Goal: Task Accomplishment & Management: Use online tool/utility

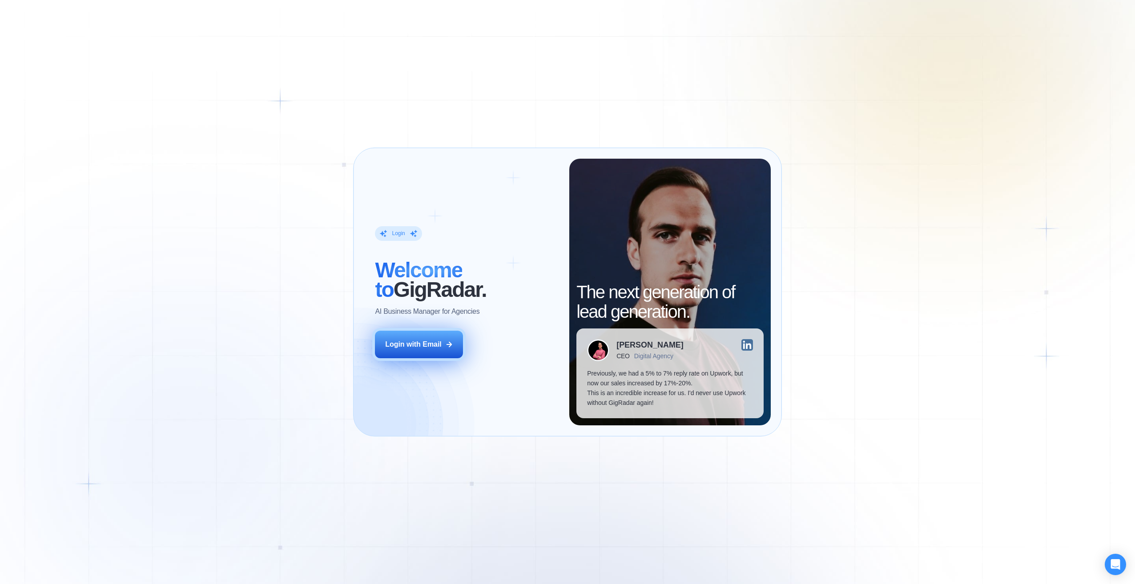
click at [436, 344] on div "Login with Email" at bounding box center [413, 345] width 56 height 10
click at [422, 347] on div "Login with Email" at bounding box center [413, 345] width 56 height 10
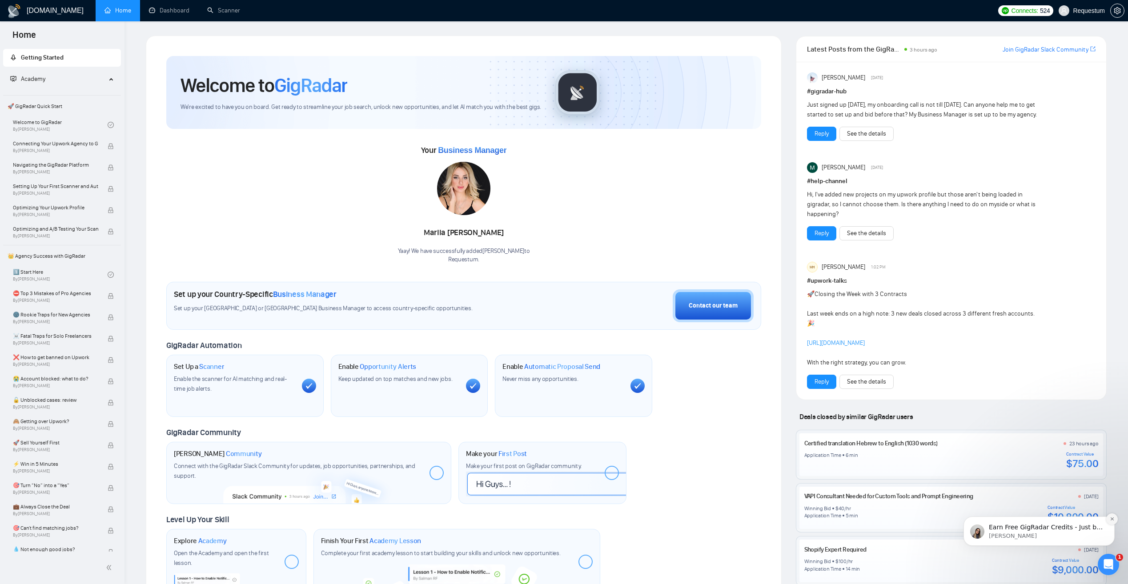
click at [1112, 521] on icon "Dismiss notification" at bounding box center [1112, 519] width 5 height 5
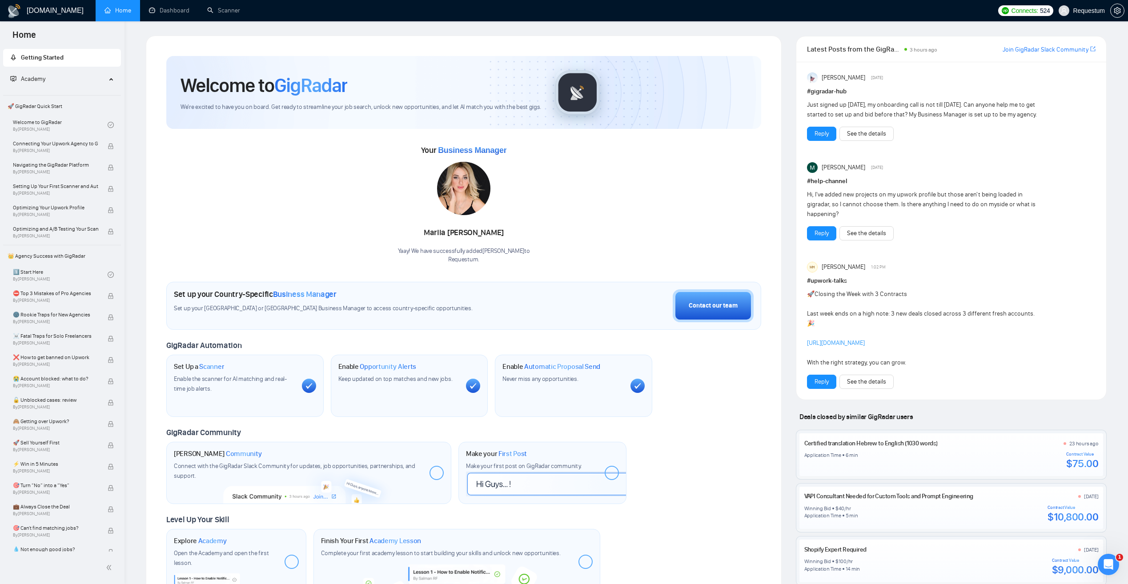
click at [336, 231] on div "Your Business Manager Mariia Zaharchenko Yaay! We have successfully added Marii…" at bounding box center [463, 203] width 595 height 121
click at [1117, 12] on icon "setting" at bounding box center [1117, 10] width 7 height 7
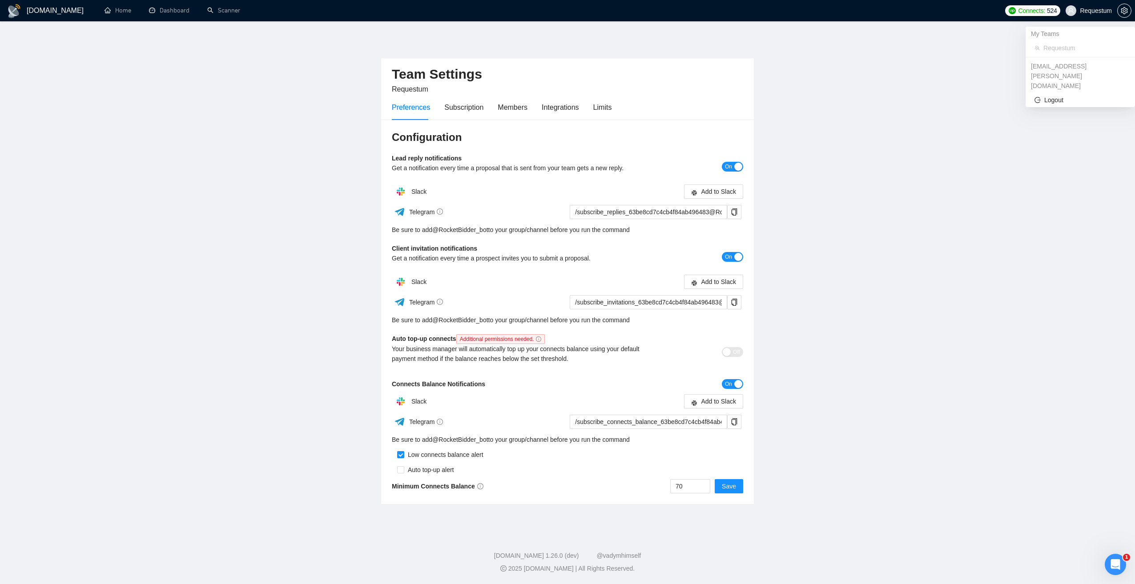
click at [1047, 35] on div "My Teams" at bounding box center [1080, 34] width 109 height 14
click at [889, 99] on main "Team Settings Requestum Preferences Subscription Members Integrations Limits Co…" at bounding box center [567, 276] width 1107 height 480
click at [309, 191] on main "Team Settings Requestum Preferences Subscription Members Integrations Limits Co…" at bounding box center [567, 276] width 1107 height 480
click at [738, 216] on button "button" at bounding box center [734, 212] width 14 height 14
click at [330, 288] on main "Team Settings Requestum Preferences Subscription Members Integrations Limits Co…" at bounding box center [567, 276] width 1107 height 480
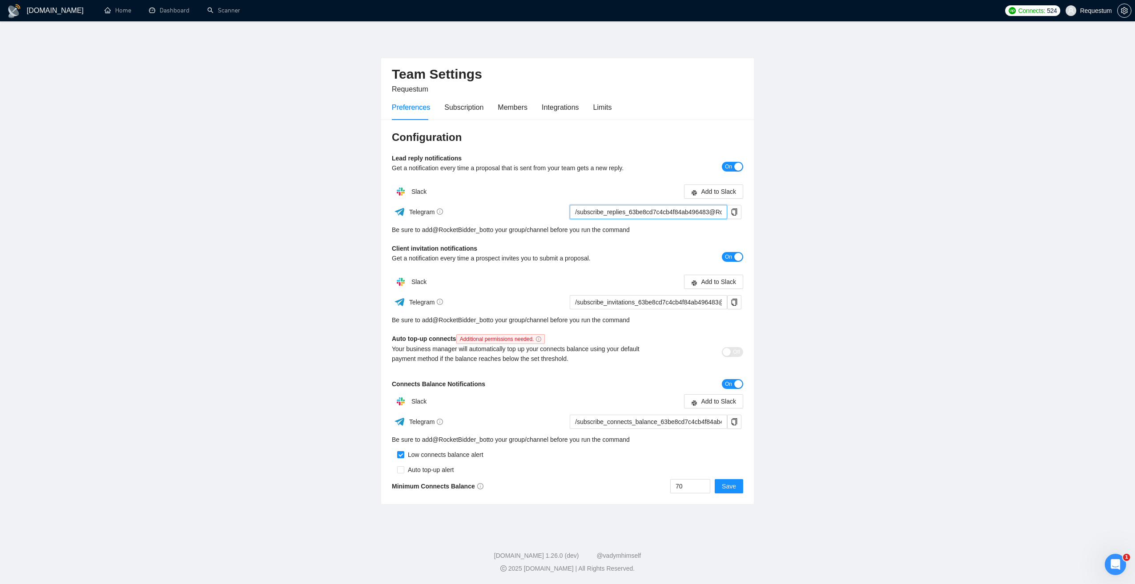
click at [620, 214] on input "/subscribe_replies_63be8cd7c4cb4f84ab496483@RocketBidder_bot" at bounding box center [648, 212] width 157 height 14
click at [435, 231] on link "@ RocketBidder_bot" at bounding box center [460, 230] width 56 height 10
click at [733, 214] on icon "copy" at bounding box center [735, 212] width 6 height 7
click at [246, 293] on main "Team Settings Requestum Preferences Subscription Members Integrations Limits Co…" at bounding box center [567, 276] width 1107 height 480
click at [734, 303] on icon "copy" at bounding box center [734, 302] width 7 height 7
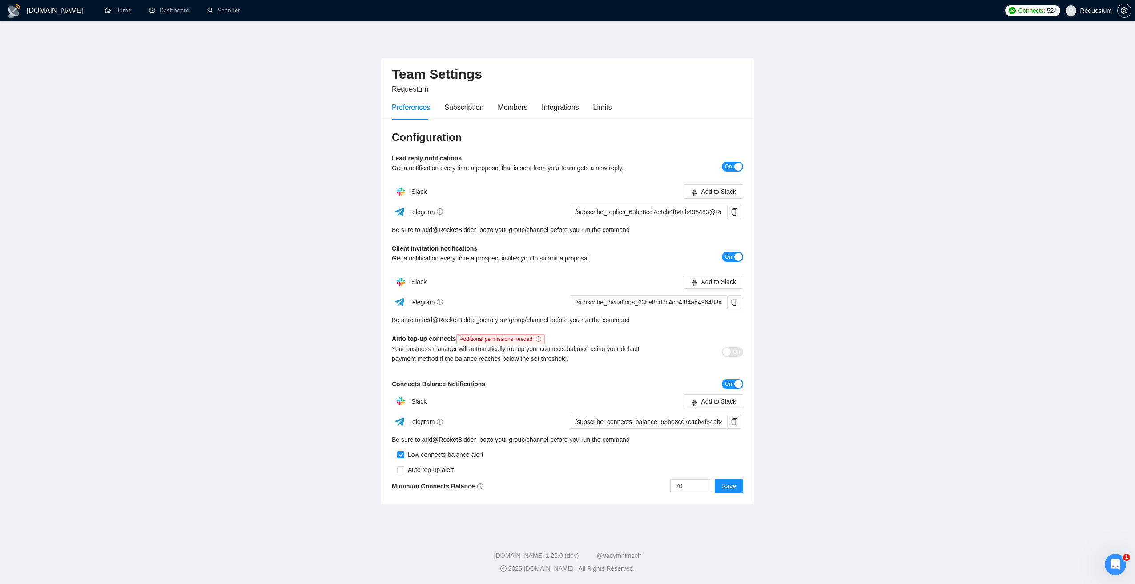
click at [358, 382] on main "Team Settings Requestum Preferences Subscription Members Integrations Limits Co…" at bounding box center [567, 276] width 1107 height 480
click at [33, 15] on h1 "[DOMAIN_NAME]" at bounding box center [55, 10] width 57 height 21
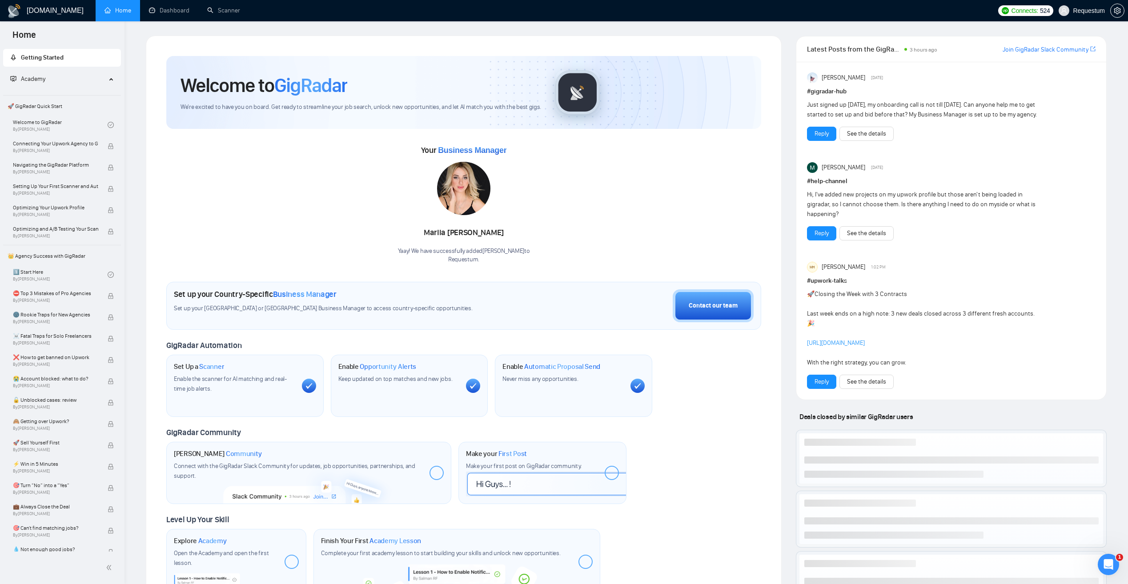
click at [41, 15] on h1 "[DOMAIN_NAME]" at bounding box center [55, 10] width 57 height 21
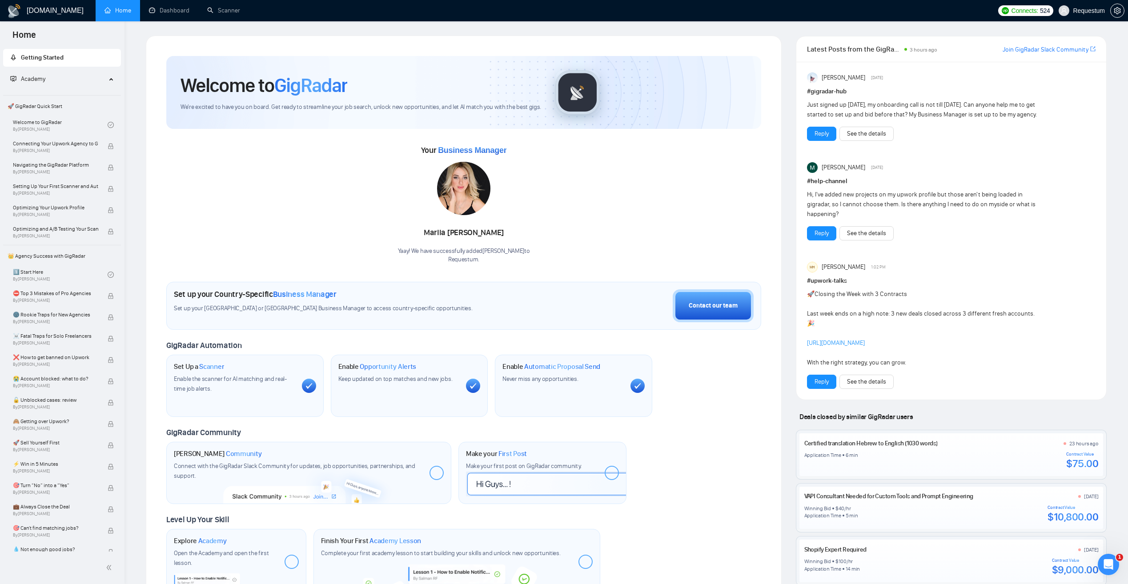
click at [64, 80] on span "Academy" at bounding box center [58, 79] width 96 height 18
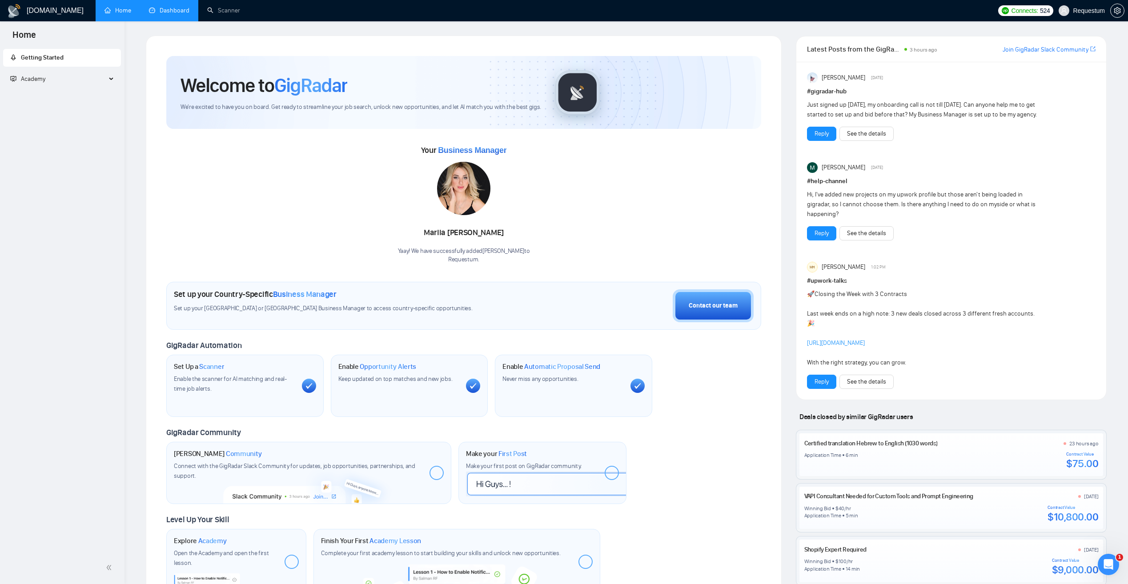
click at [168, 12] on link "Dashboard" at bounding box center [169, 11] width 40 height 8
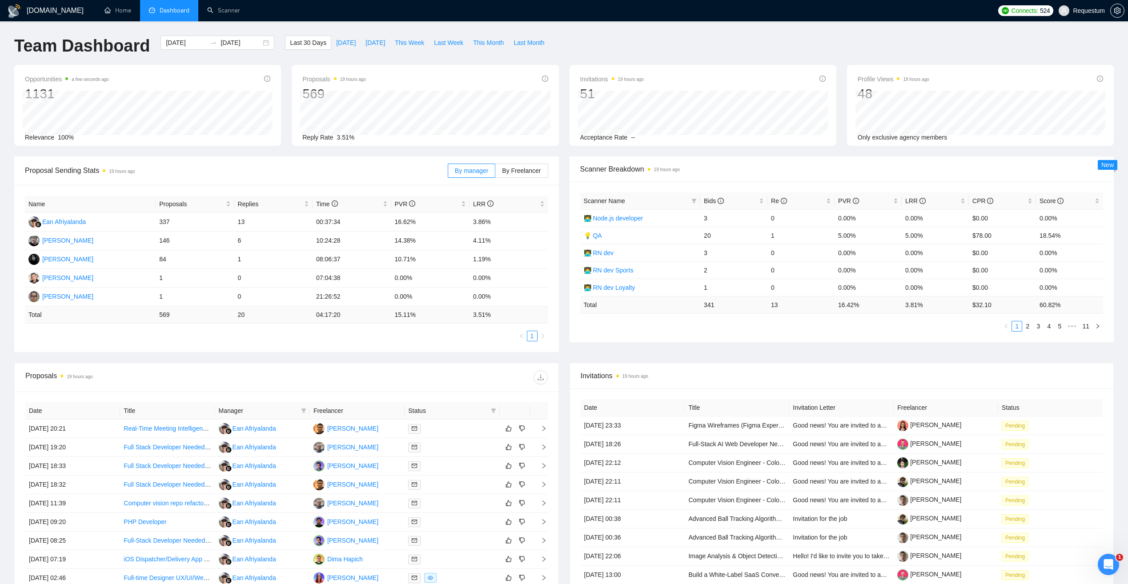
click at [15, 169] on div "Proposal Sending Stats 19 hours ago By manager By Freelancer" at bounding box center [286, 171] width 545 height 29
click at [71, 336] on ul "1" at bounding box center [286, 336] width 523 height 11
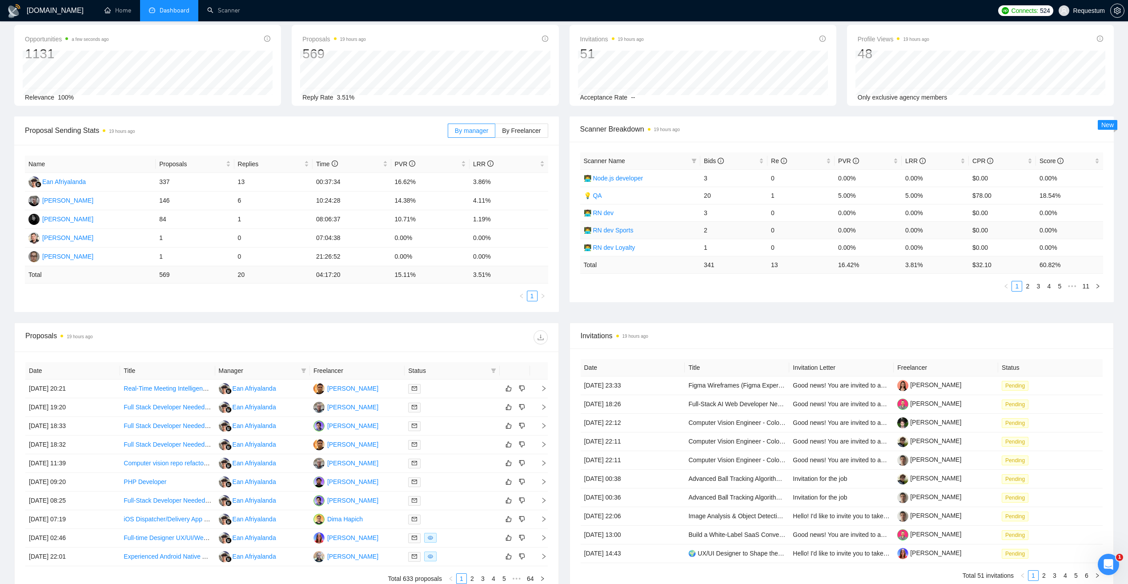
scroll to position [44, 0]
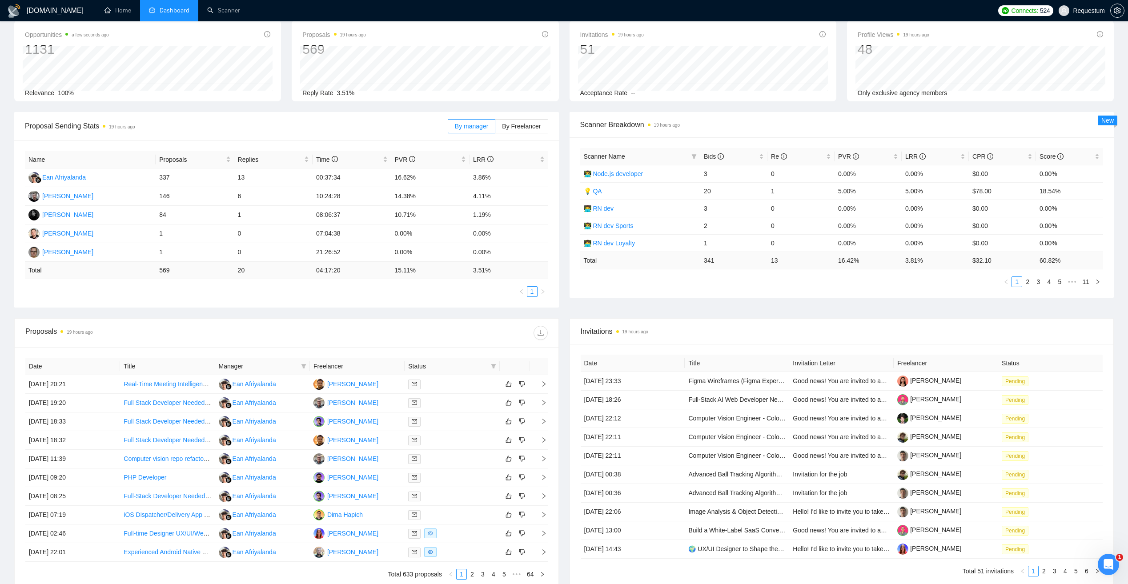
click at [624, 294] on div "Scanner Name Bids Re PVR LRR CPR Score 👨‍💻 Node.js developer 3 0 0.00% 0.00% $0…" at bounding box center [842, 217] width 545 height 161
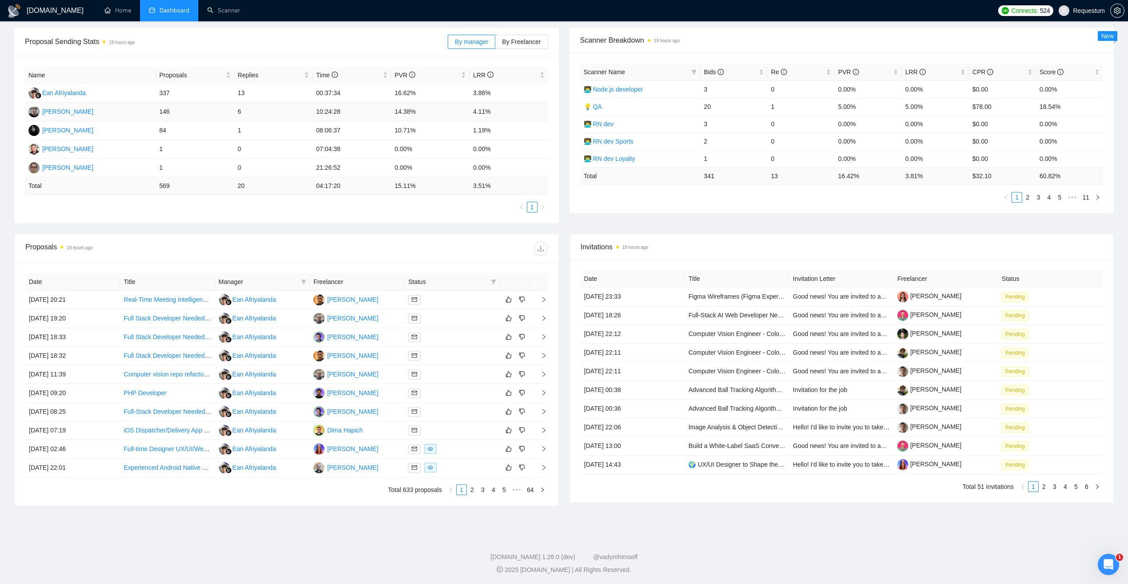
scroll to position [130, 0]
click at [415, 299] on icon "mail" at bounding box center [414, 298] width 5 height 5
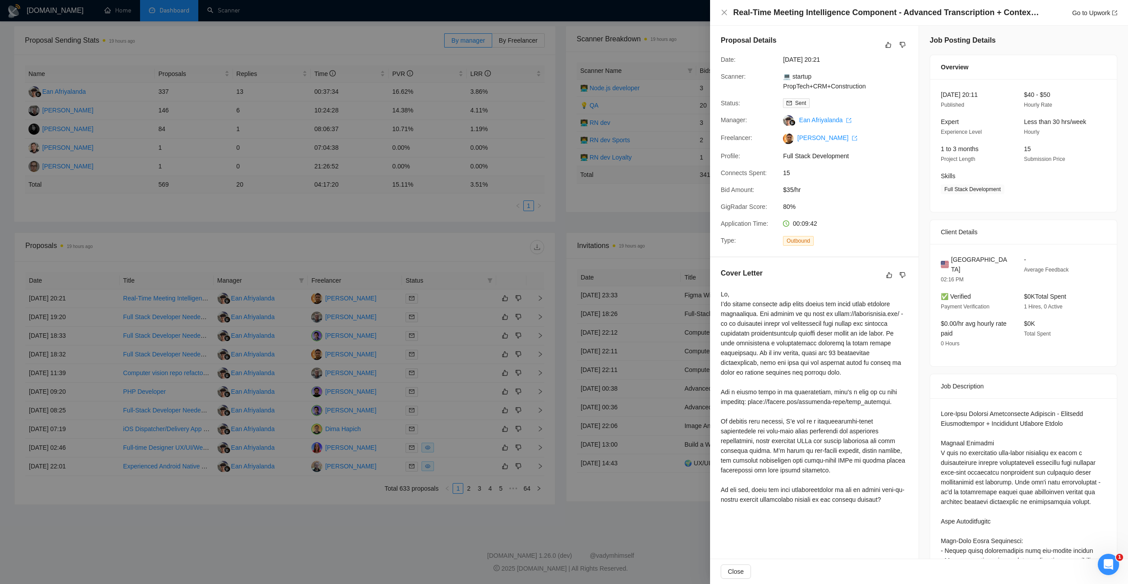
scroll to position [0, 0]
click at [520, 519] on div at bounding box center [564, 292] width 1128 height 584
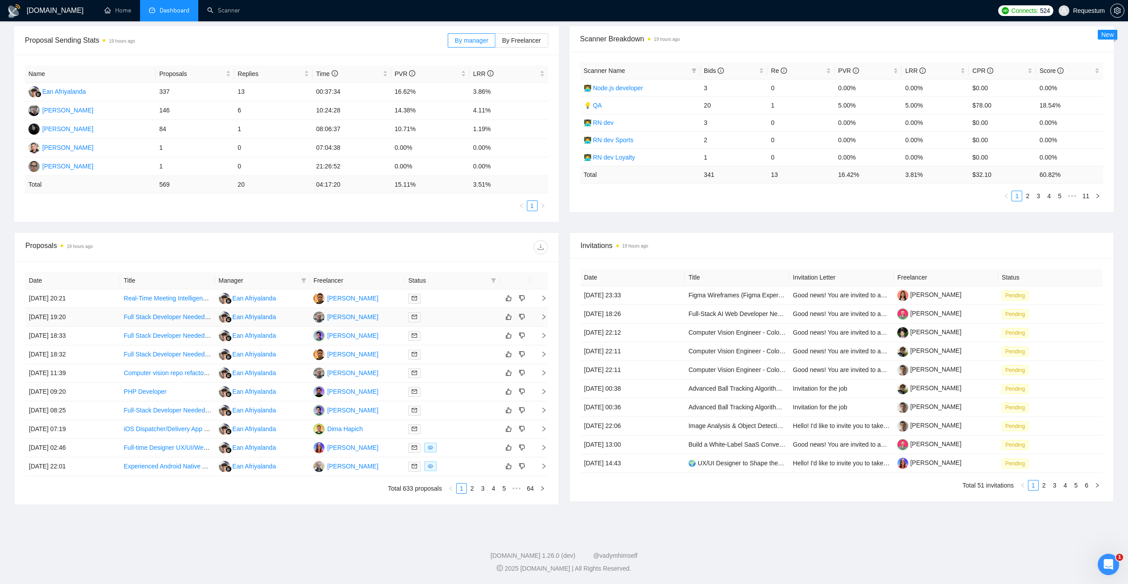
click at [151, 322] on td "Full Stack Developer Needed for AI-Powered App Development" at bounding box center [167, 317] width 95 height 19
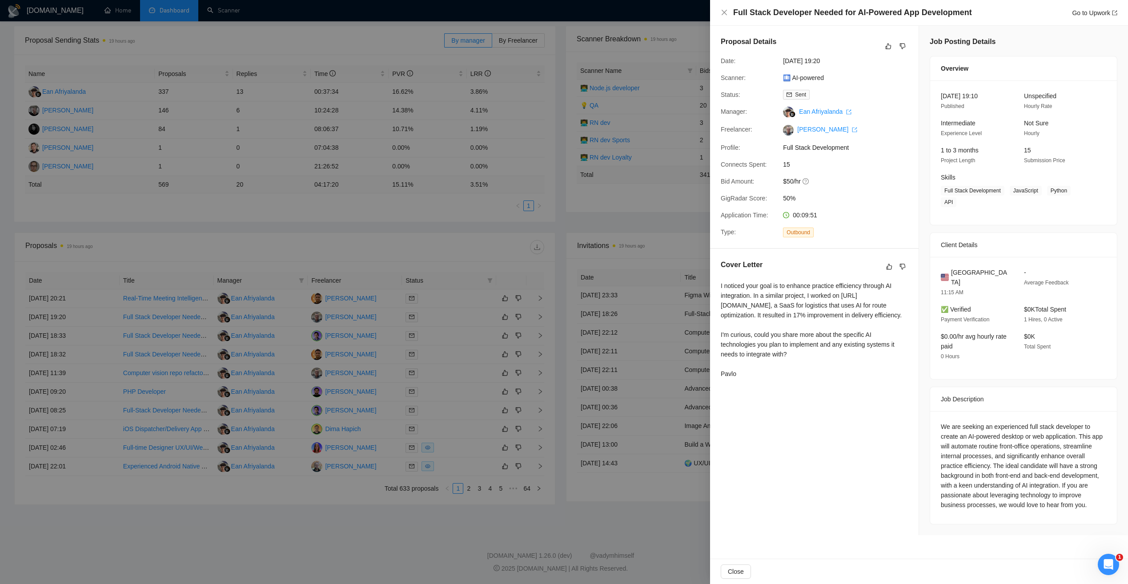
click at [653, 520] on div at bounding box center [564, 292] width 1128 height 584
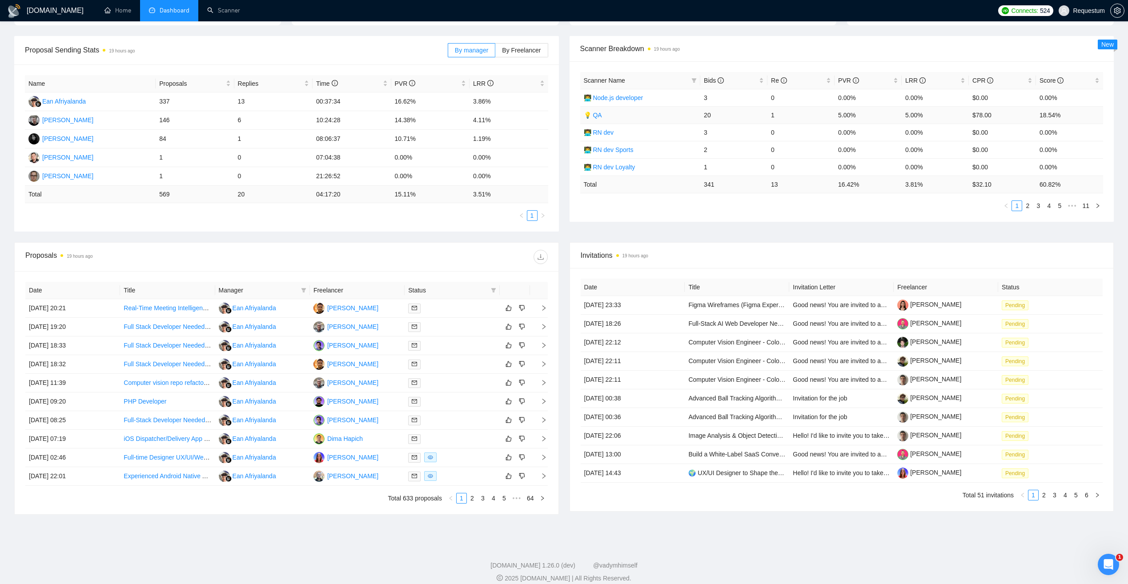
scroll to position [130, 0]
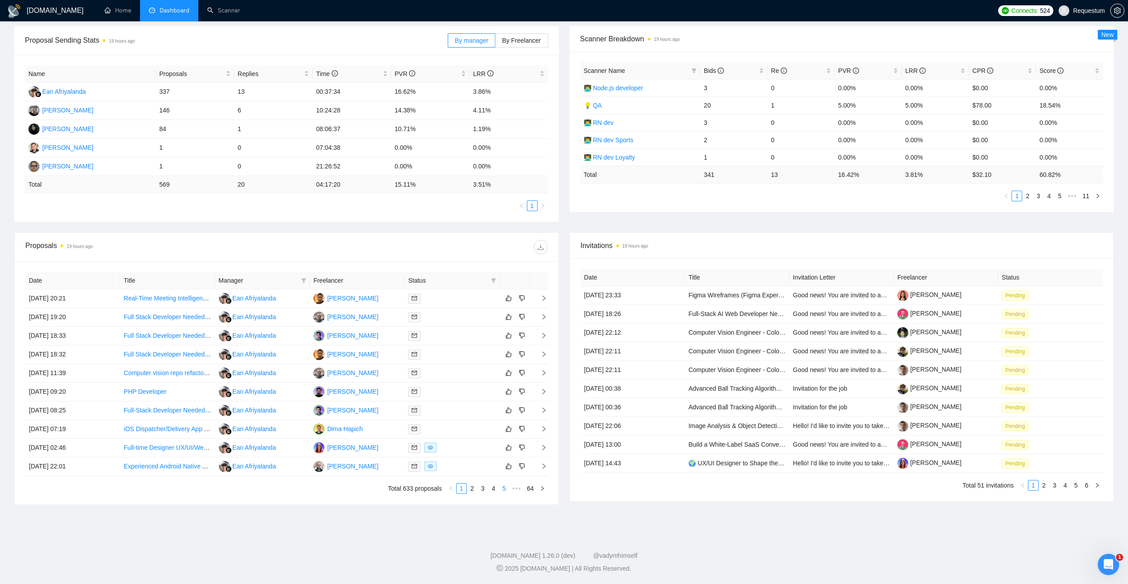
click at [503, 491] on link "5" at bounding box center [504, 489] width 10 height 10
click at [437, 490] on link "1" at bounding box center [437, 489] width 10 height 10
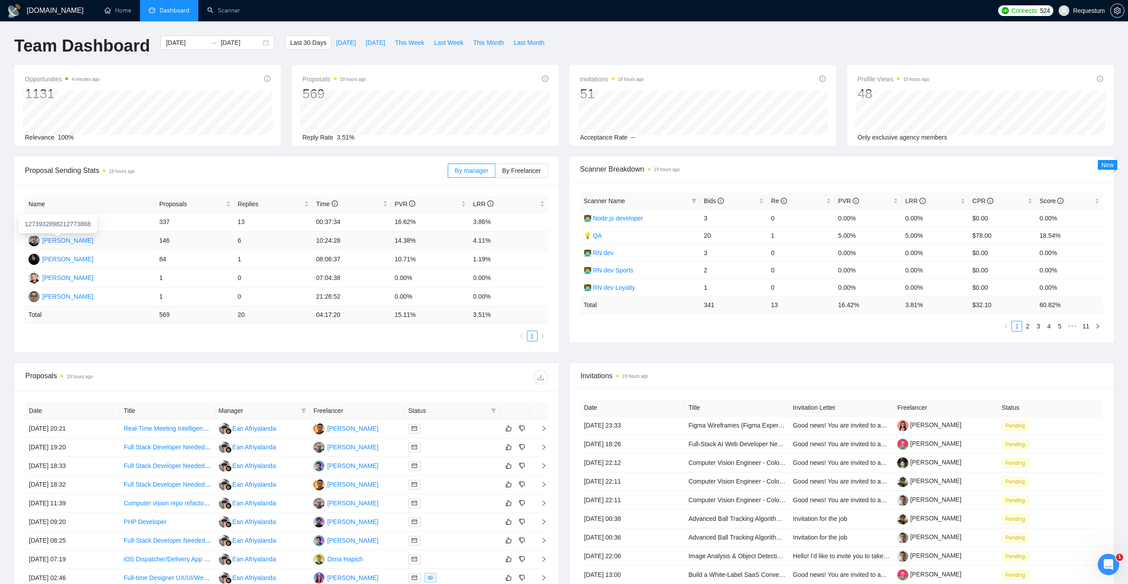
click at [34, 240] on img at bounding box center [33, 240] width 11 height 11
drag, startPoint x: 236, startPoint y: 239, endPoint x: 242, endPoint y: 242, distance: 6.6
click at [242, 242] on td "6" at bounding box center [273, 241] width 78 height 19
drag, startPoint x: 242, startPoint y: 242, endPoint x: 280, endPoint y: 241, distance: 37.8
click at [280, 241] on td "6" at bounding box center [273, 241] width 78 height 19
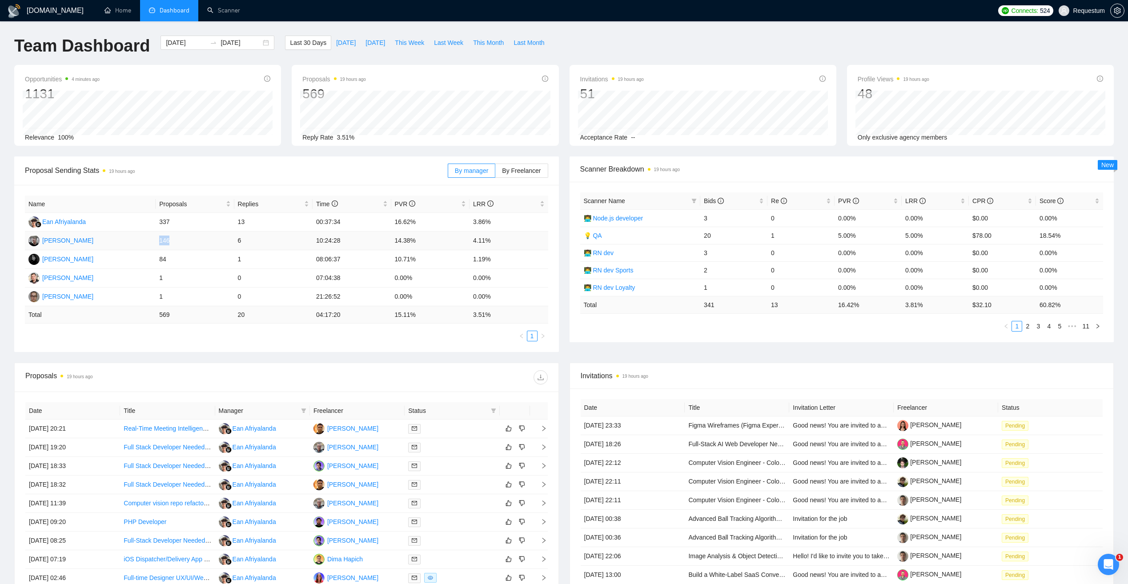
drag, startPoint x: 159, startPoint y: 239, endPoint x: 169, endPoint y: 241, distance: 9.9
click at [169, 241] on td "146" at bounding box center [195, 241] width 78 height 19
click at [361, 169] on span "Proposal Sending Stats 19 hours ago" at bounding box center [236, 170] width 423 height 11
click at [511, 169] on span "By Freelancer" at bounding box center [521, 170] width 39 height 7
click at [495, 173] on input "By Freelancer" at bounding box center [495, 173] width 0 height 0
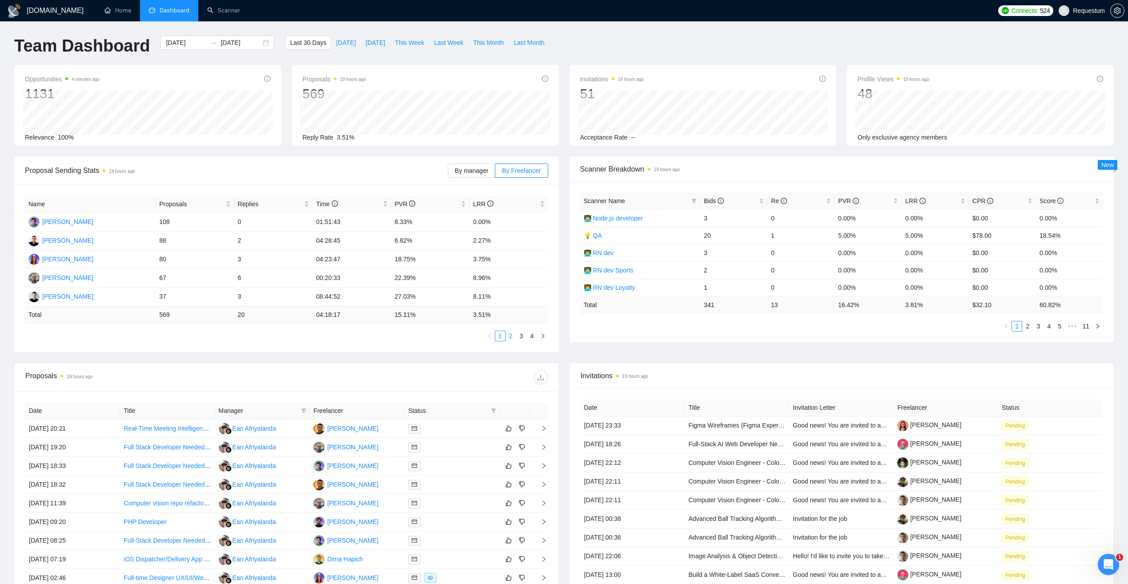
click at [513, 339] on link "2" at bounding box center [511, 336] width 10 height 10
click at [519, 338] on link "3" at bounding box center [522, 336] width 10 height 10
click at [529, 337] on link "4" at bounding box center [532, 336] width 10 height 10
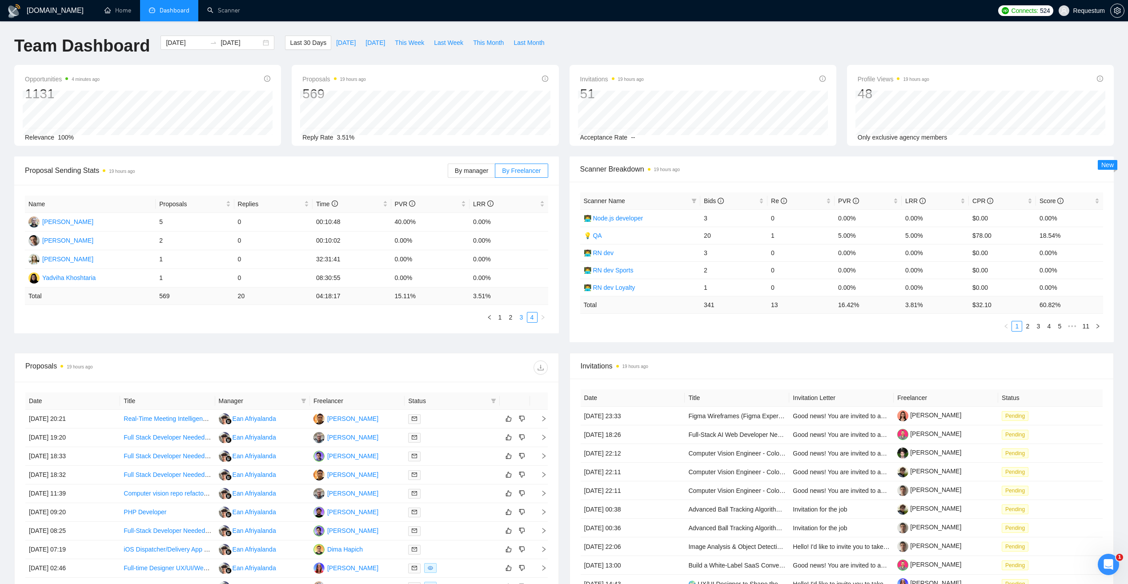
click at [520, 319] on link "3" at bounding box center [522, 318] width 10 height 10
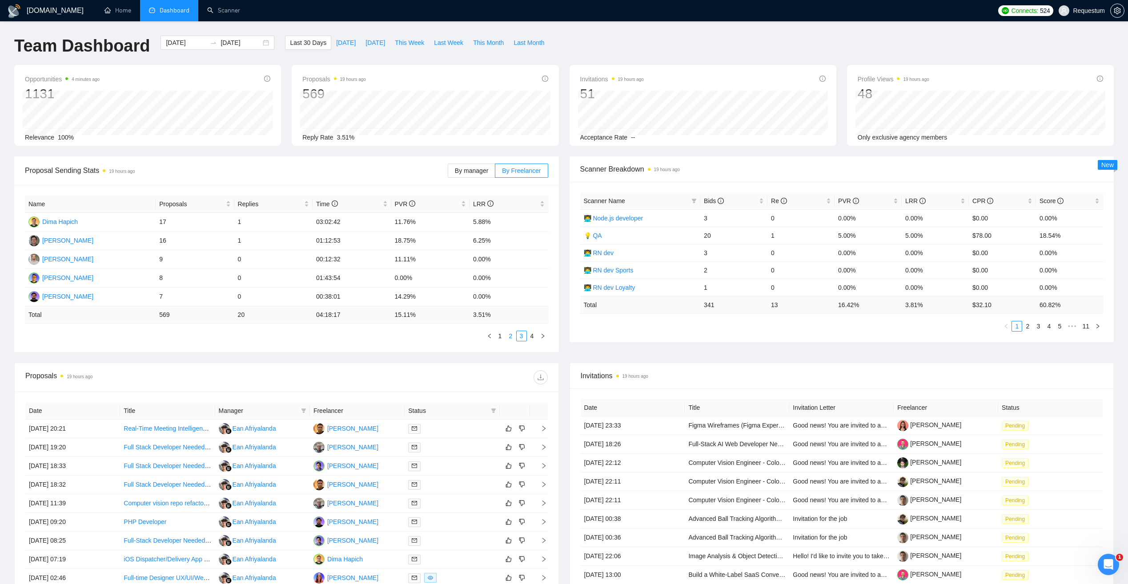
click at [509, 334] on link "2" at bounding box center [511, 336] width 10 height 10
click at [502, 335] on link "1" at bounding box center [500, 336] width 10 height 10
click at [307, 164] on div "Proposal Sending Stats 19 hours ago" at bounding box center [236, 170] width 423 height 25
click at [56, 171] on span "Proposal Sending Stats 19 hours ago" at bounding box center [236, 170] width 423 height 11
click at [121, 172] on time "19 hours ago" at bounding box center [122, 171] width 26 height 5
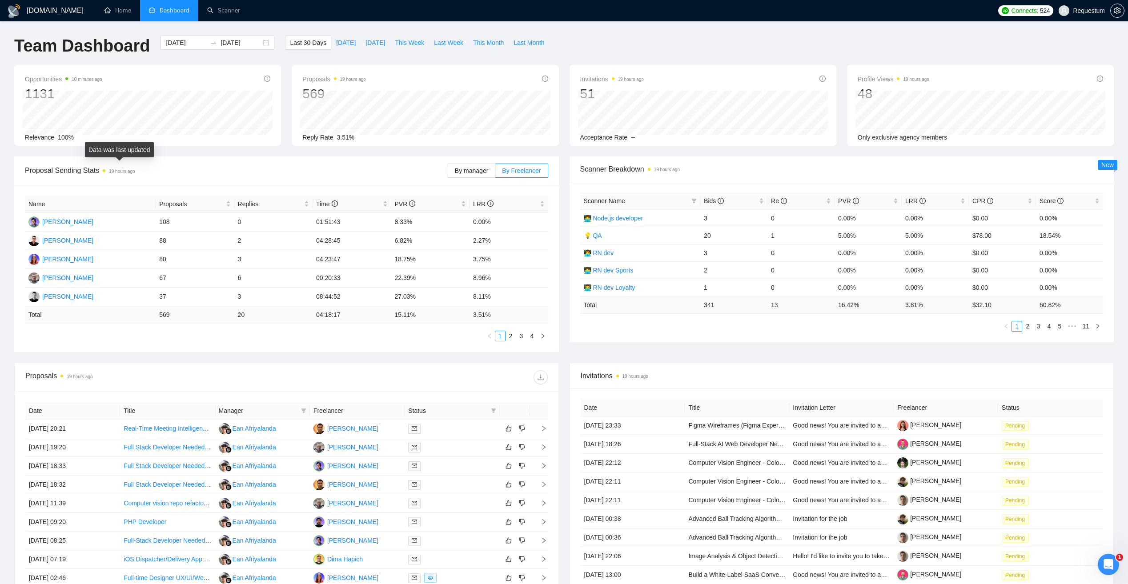
click at [168, 167] on span "Proposal Sending Stats 19 hours ago" at bounding box center [236, 170] width 423 height 11
click at [469, 168] on span "By manager" at bounding box center [471, 170] width 33 height 7
click at [448, 173] on input "By manager" at bounding box center [448, 173] width 0 height 0
click at [226, 7] on link "Scanner" at bounding box center [223, 11] width 33 height 8
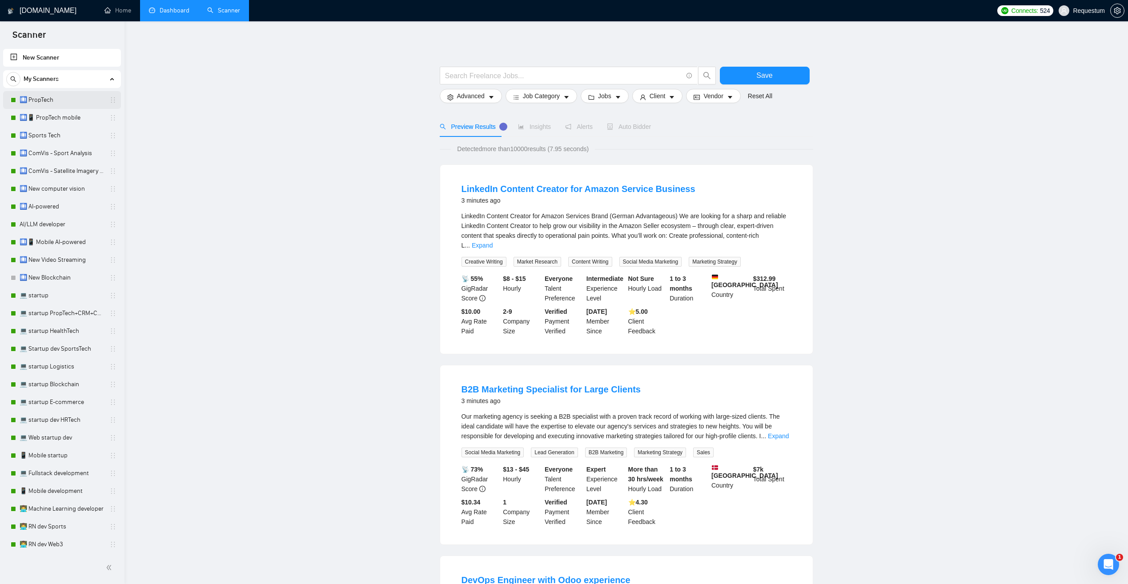
click at [77, 100] on link "🛄 PropTech" at bounding box center [62, 100] width 85 height 18
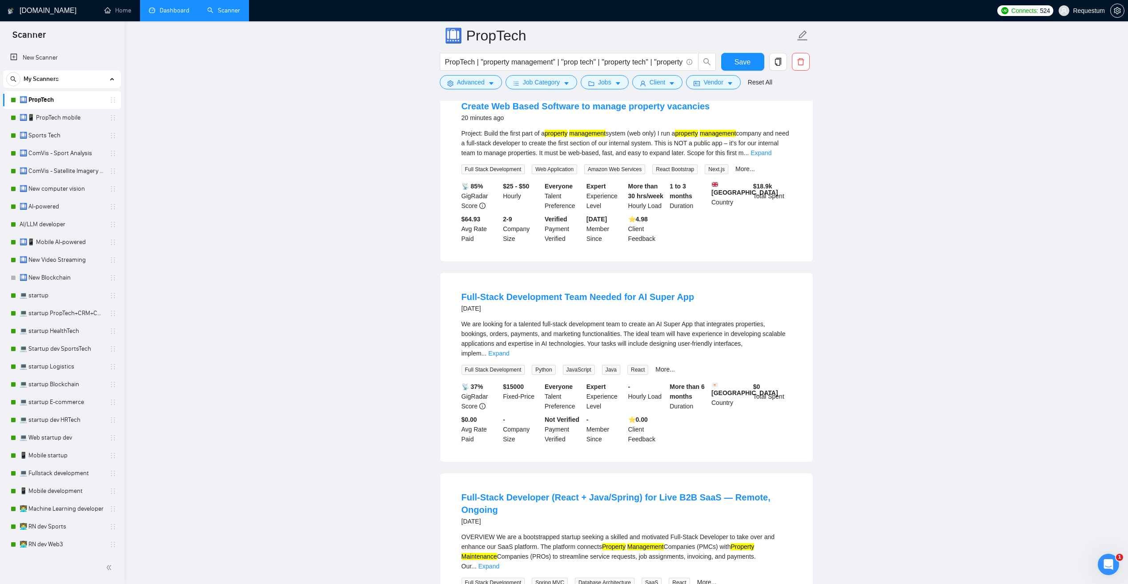
scroll to position [44, 0]
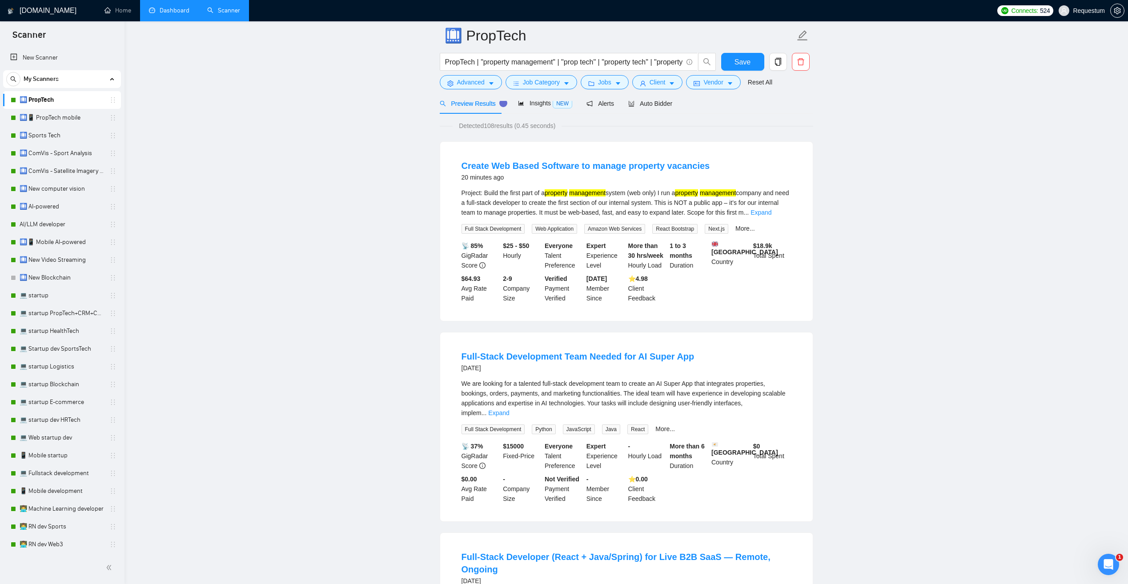
drag, startPoint x: 48, startPoint y: 11, endPoint x: 137, endPoint y: 26, distance: 90.7
click at [48, 11] on h1 "[DOMAIN_NAME]" at bounding box center [48, 10] width 57 height 21
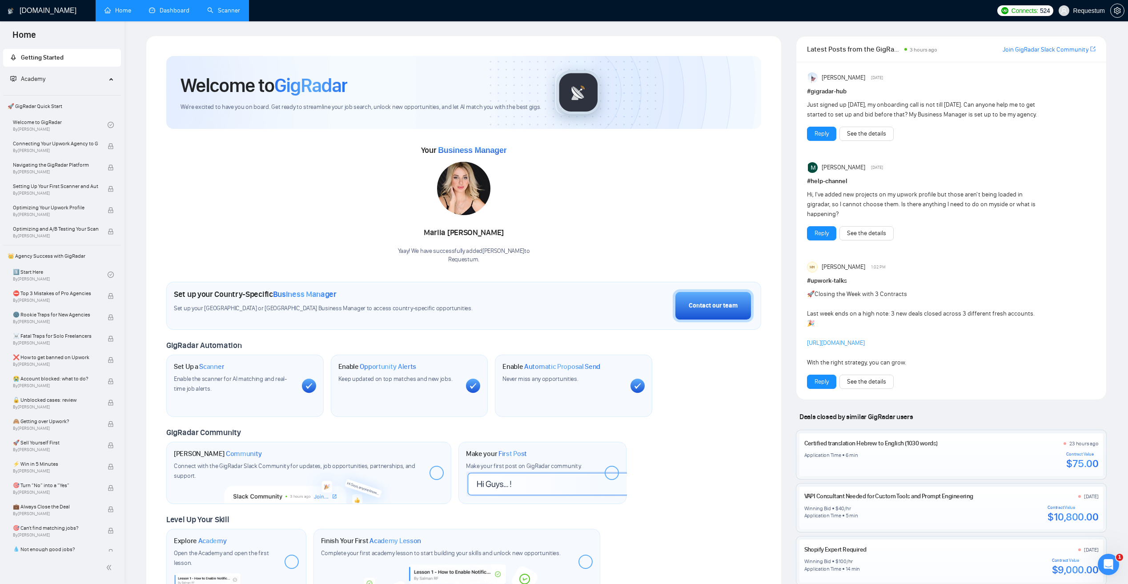
click at [44, 16] on h1 "[DOMAIN_NAME]" at bounding box center [48, 10] width 57 height 21
